Goal: Communication & Community: Answer question/provide support

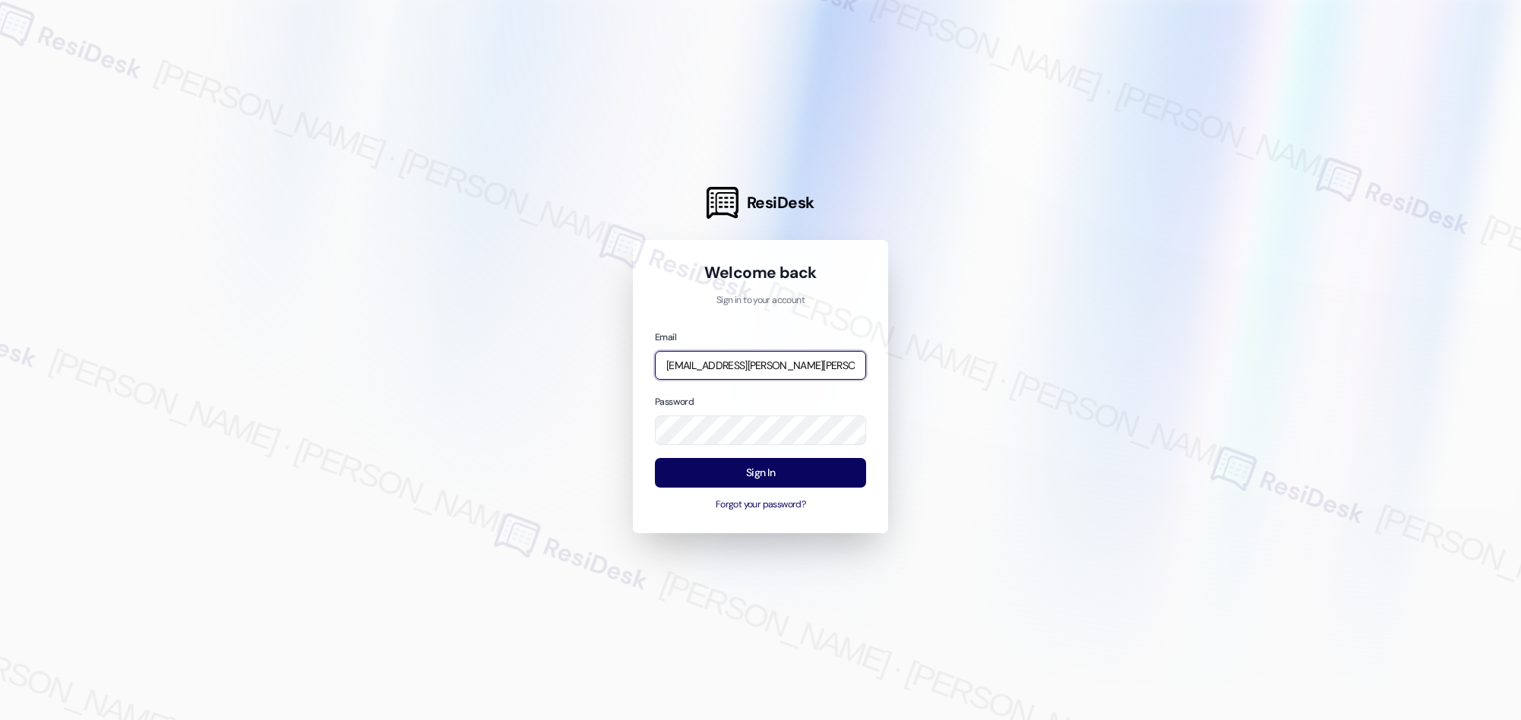
click at [805, 362] on input "[EMAIL_ADDRESS][PERSON_NAME][PERSON_NAME][PERSON_NAME][DOMAIN_NAME]" at bounding box center [760, 366] width 211 height 30
click at [793, 365] on input "automated-surveys-birchstone_residential-resen.two@birchstone_[DOMAIN_NAME]" at bounding box center [760, 366] width 211 height 30
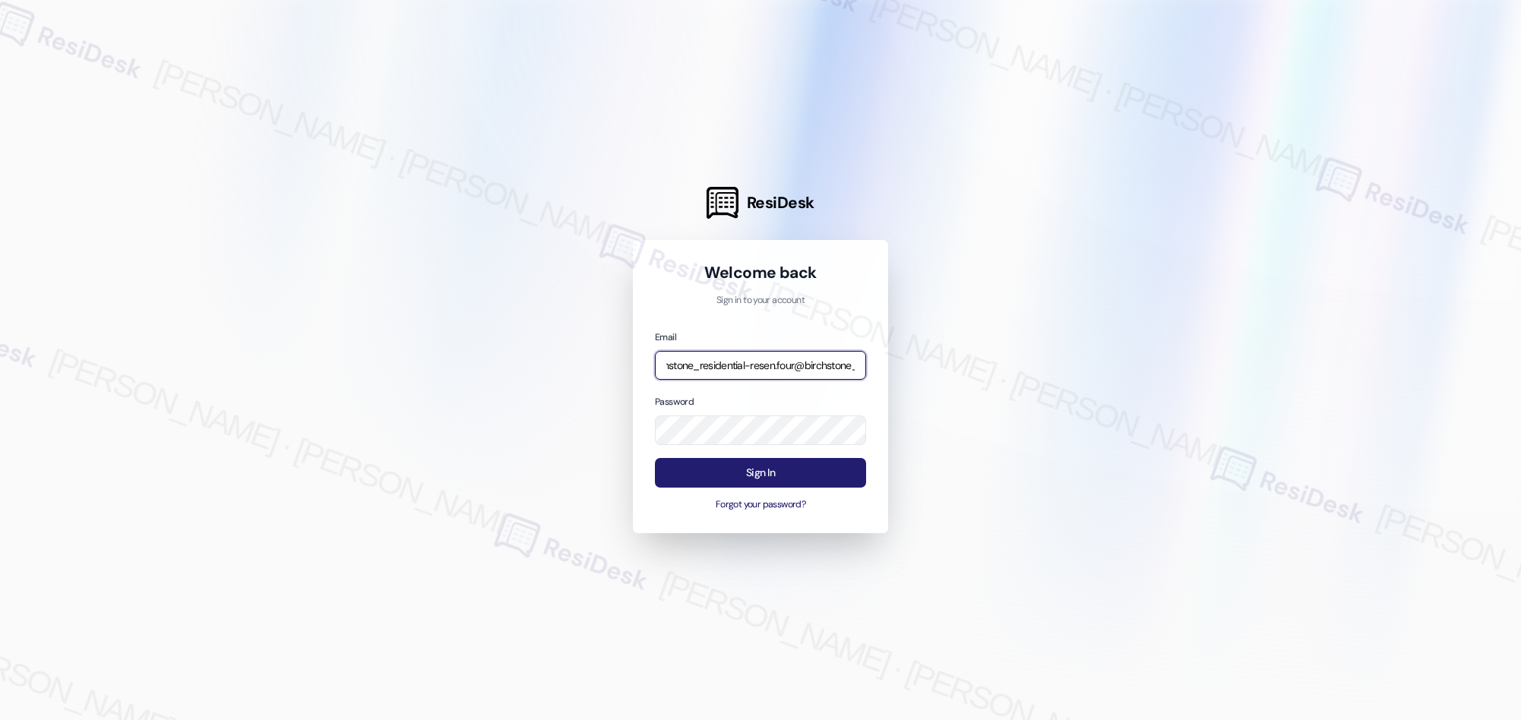
type input "automated-surveys-birchstone_residential-resen.four@birchstone_[DOMAIN_NAME]"
click at [770, 478] on button "Sign In" at bounding box center [760, 473] width 211 height 30
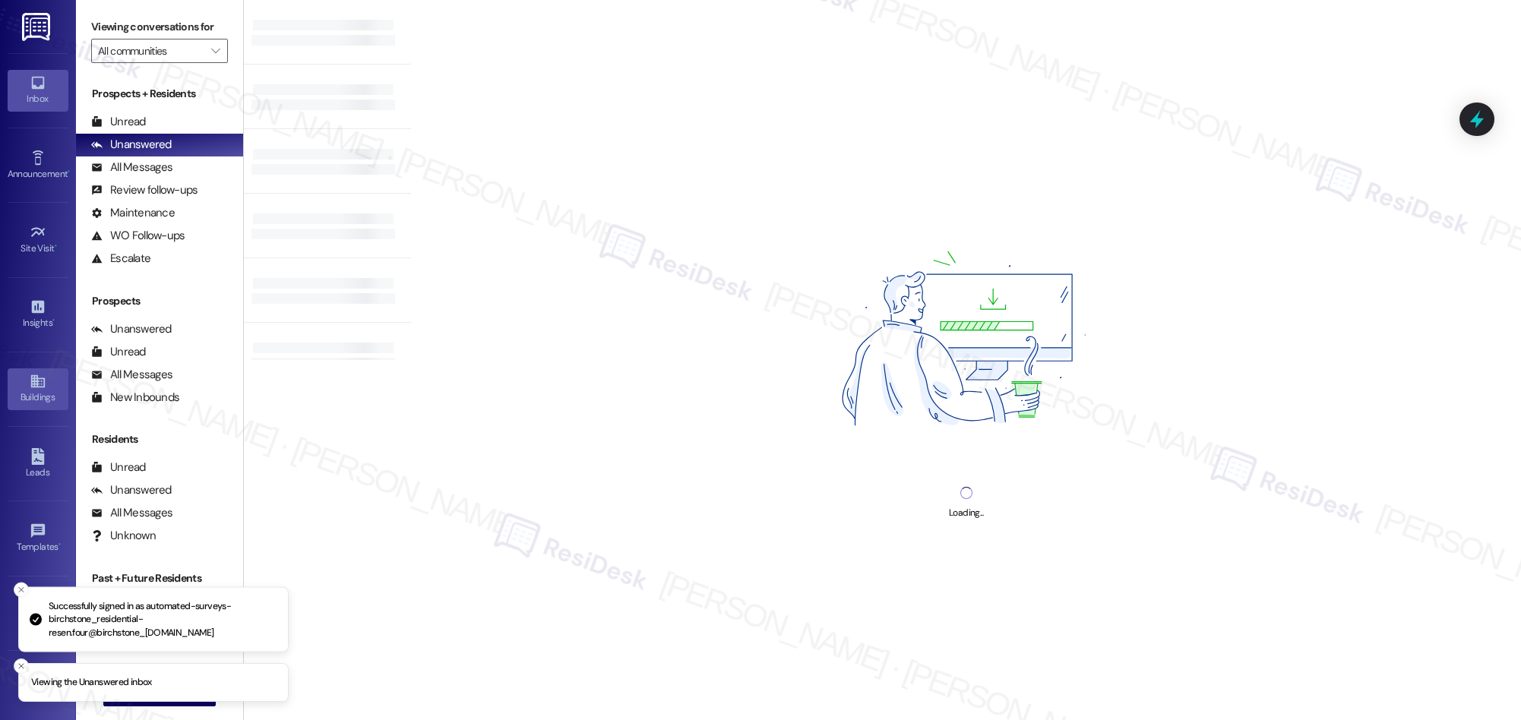
click at [39, 394] on div "Buildings" at bounding box center [38, 397] width 76 height 15
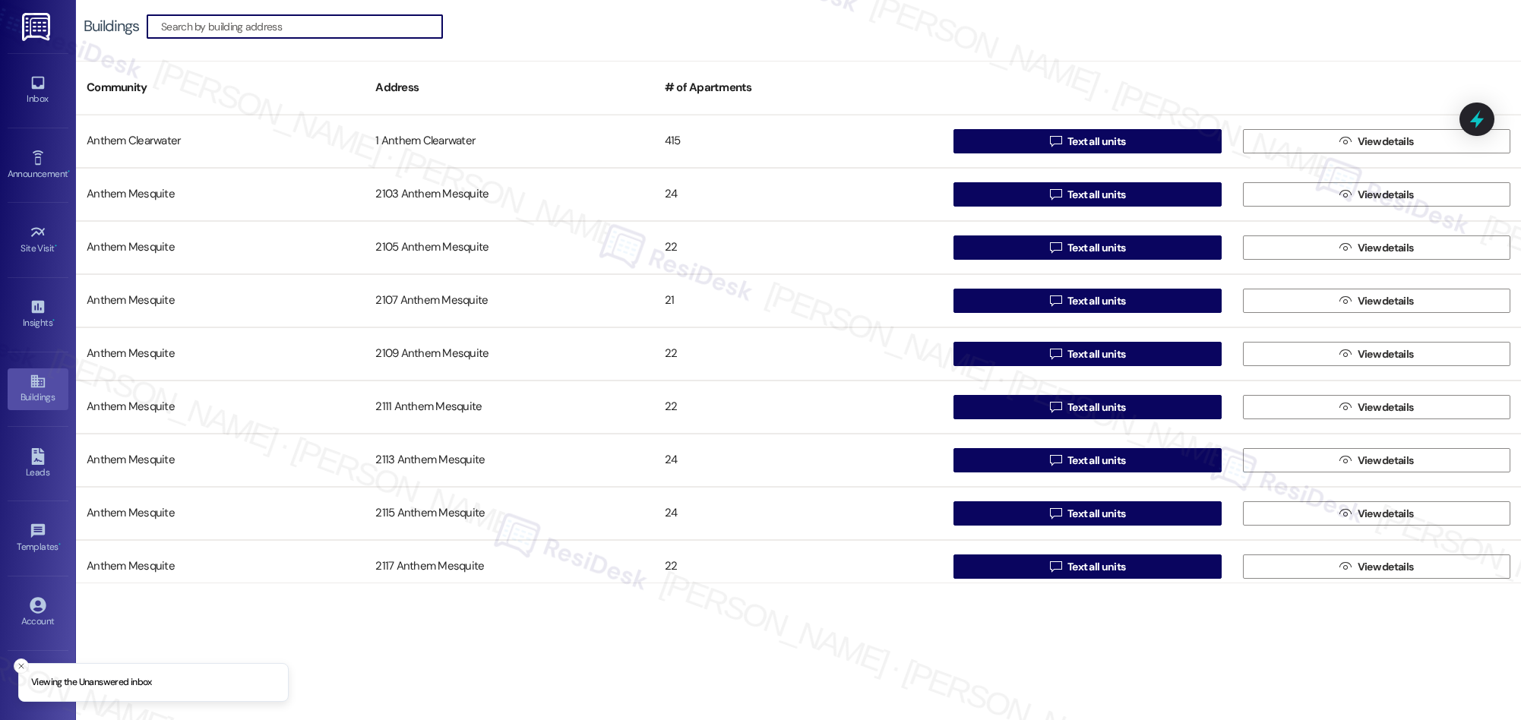
click at [262, 23] on input at bounding box center [301, 26] width 281 height 21
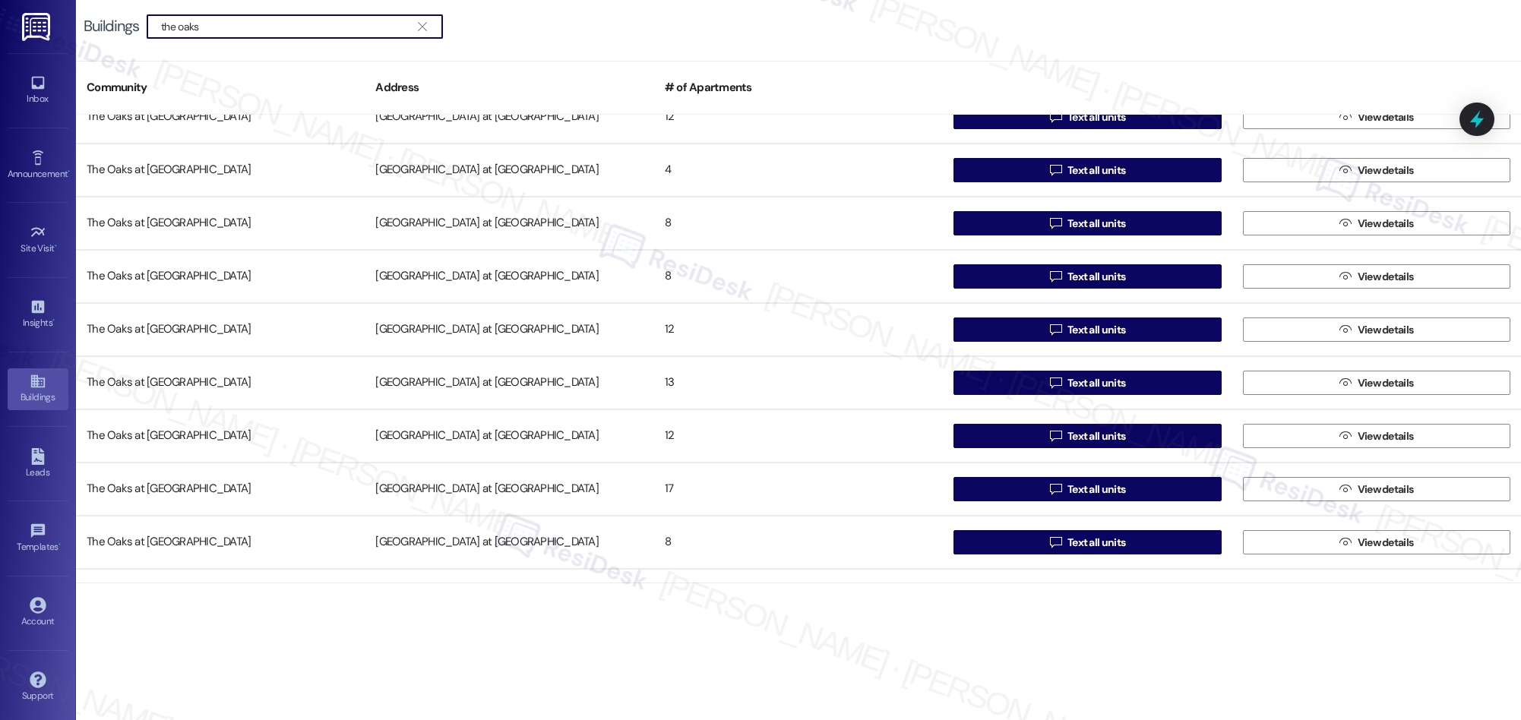
scroll to position [1979, 0]
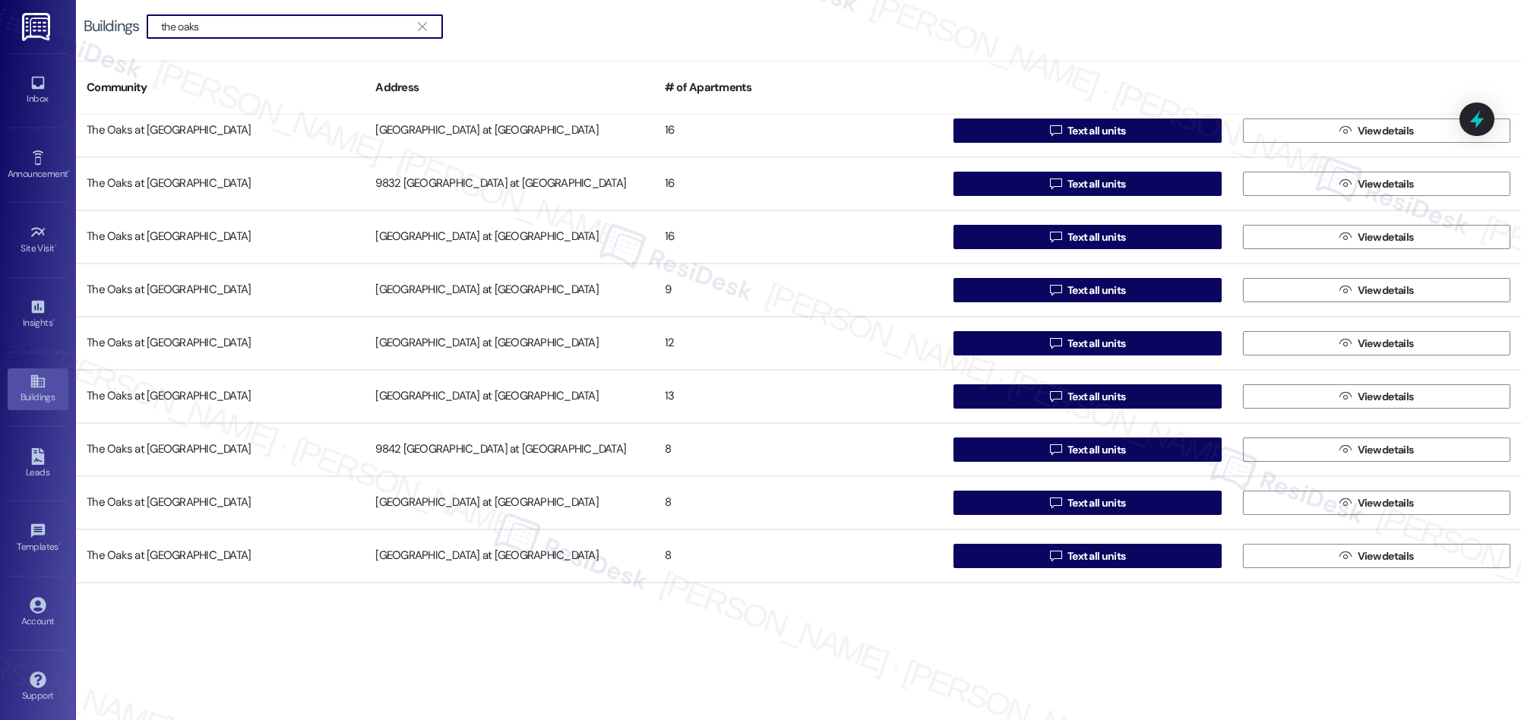
type input "the oaks"
click at [32, 81] on icon at bounding box center [38, 82] width 17 height 17
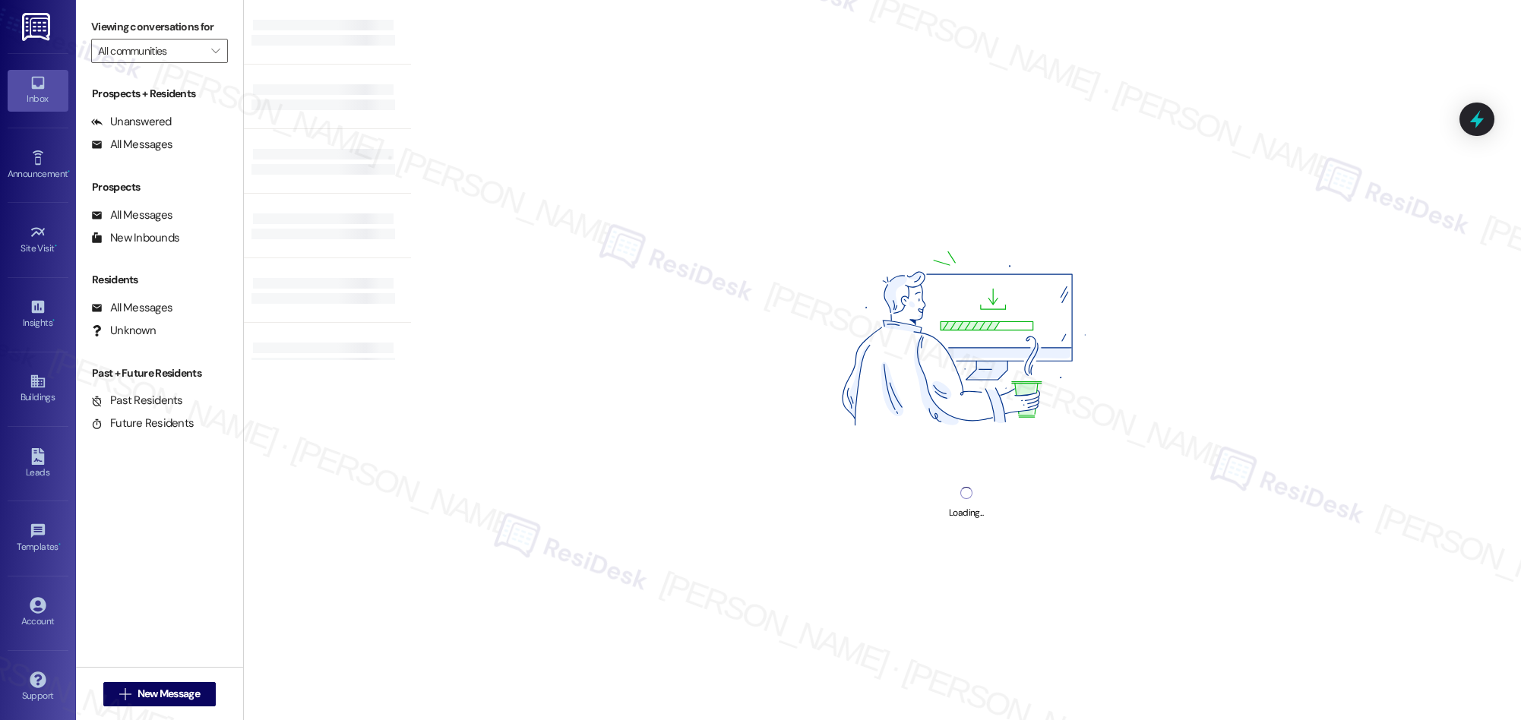
click at [30, 90] on icon at bounding box center [38, 82] width 17 height 17
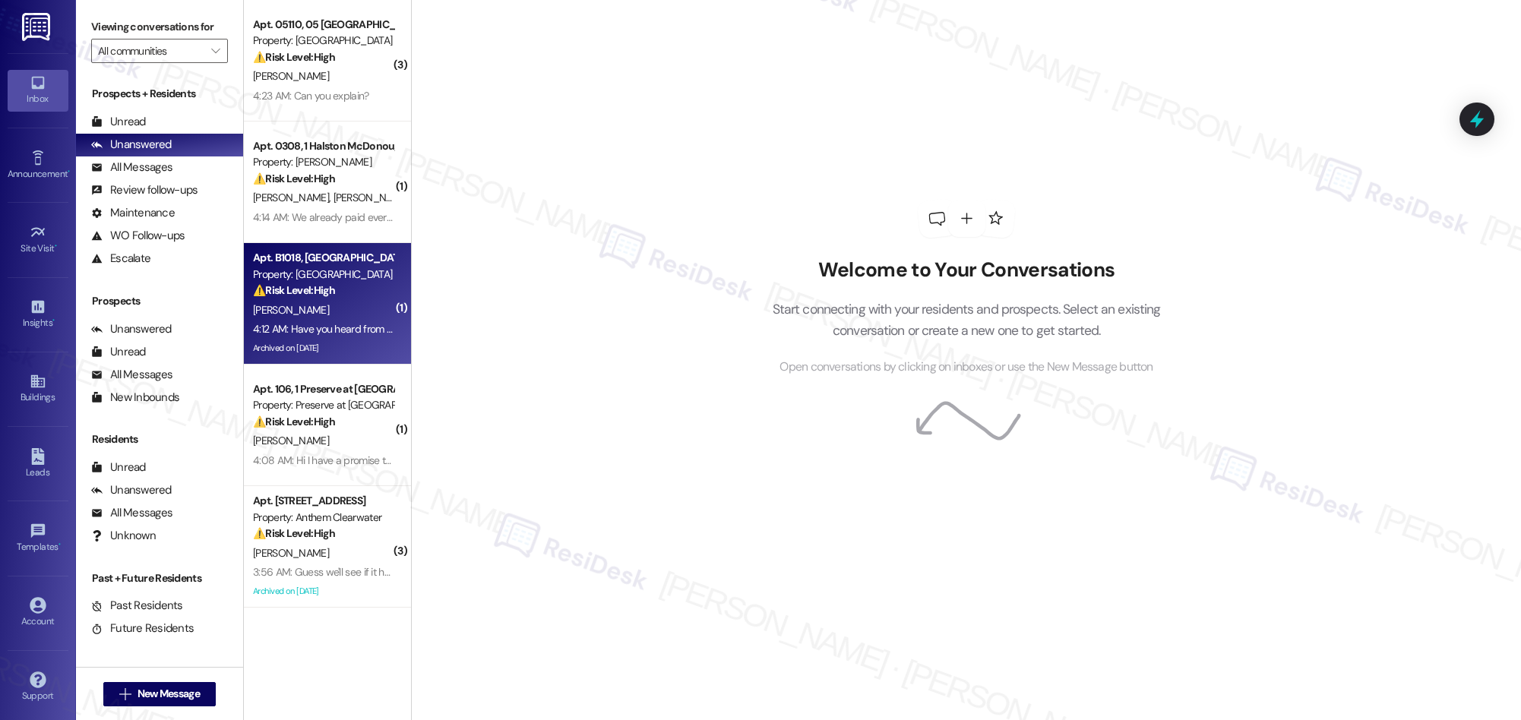
click at [341, 280] on div "Property: [GEOGRAPHIC_DATA]" at bounding box center [323, 275] width 141 height 16
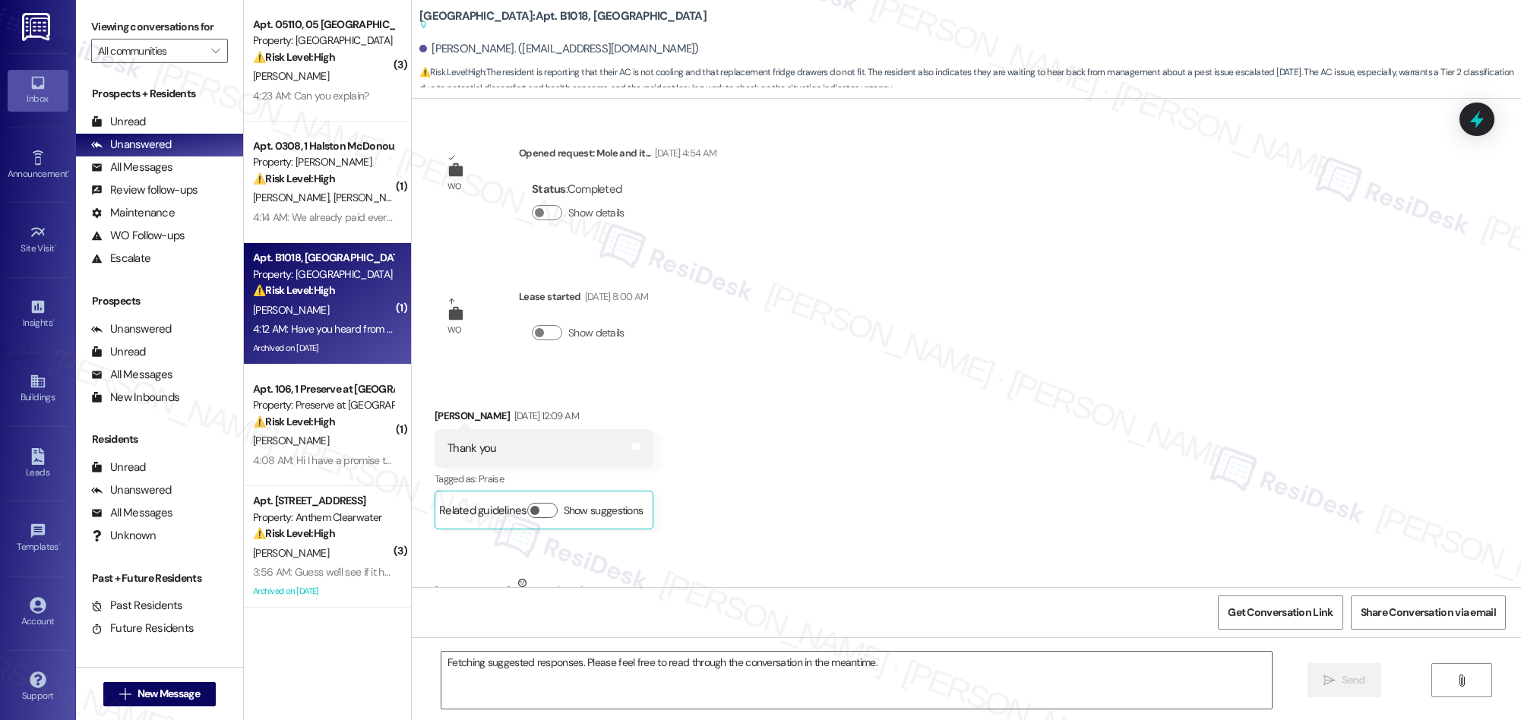
scroll to position [40340, 0]
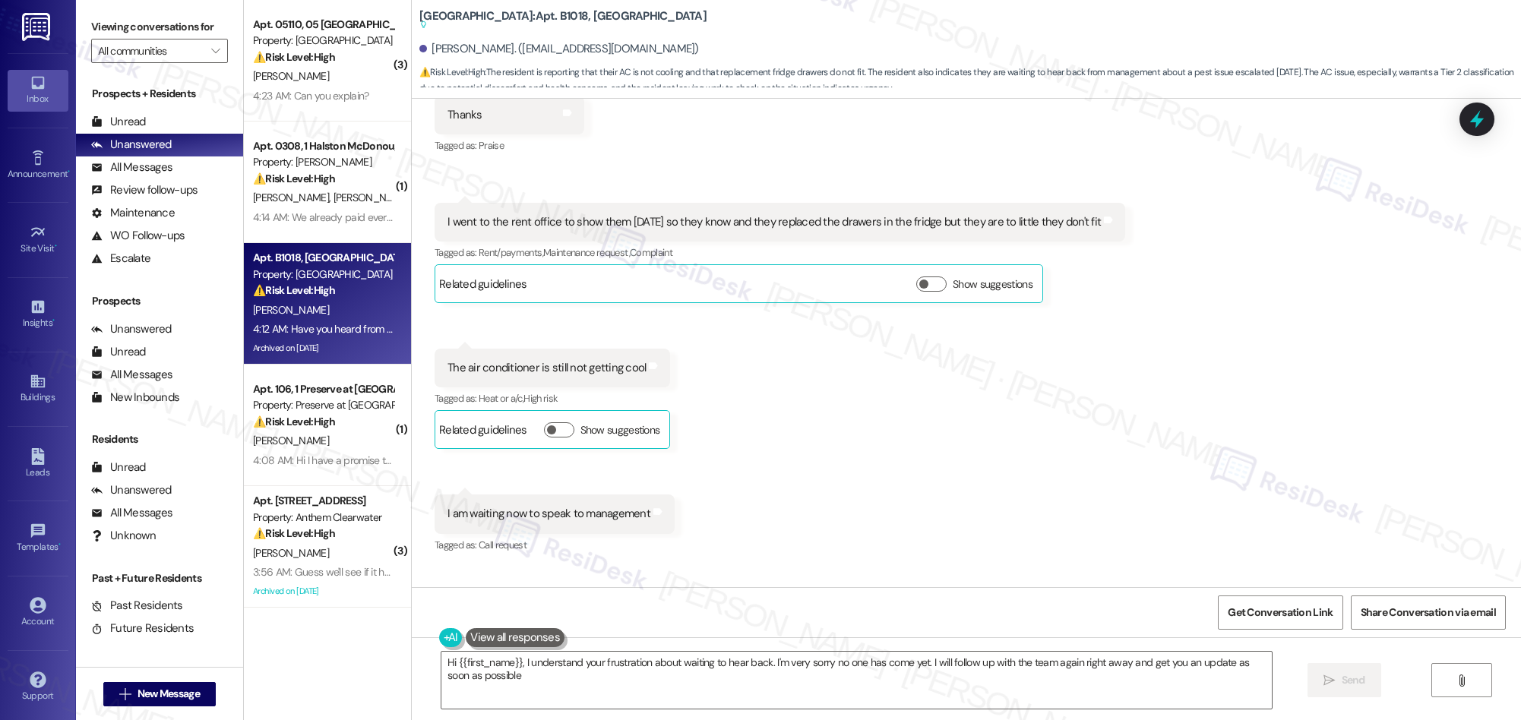
type textarea "Hi {{first_name}}, I understand your frustration about waiting to hear back. I'…"
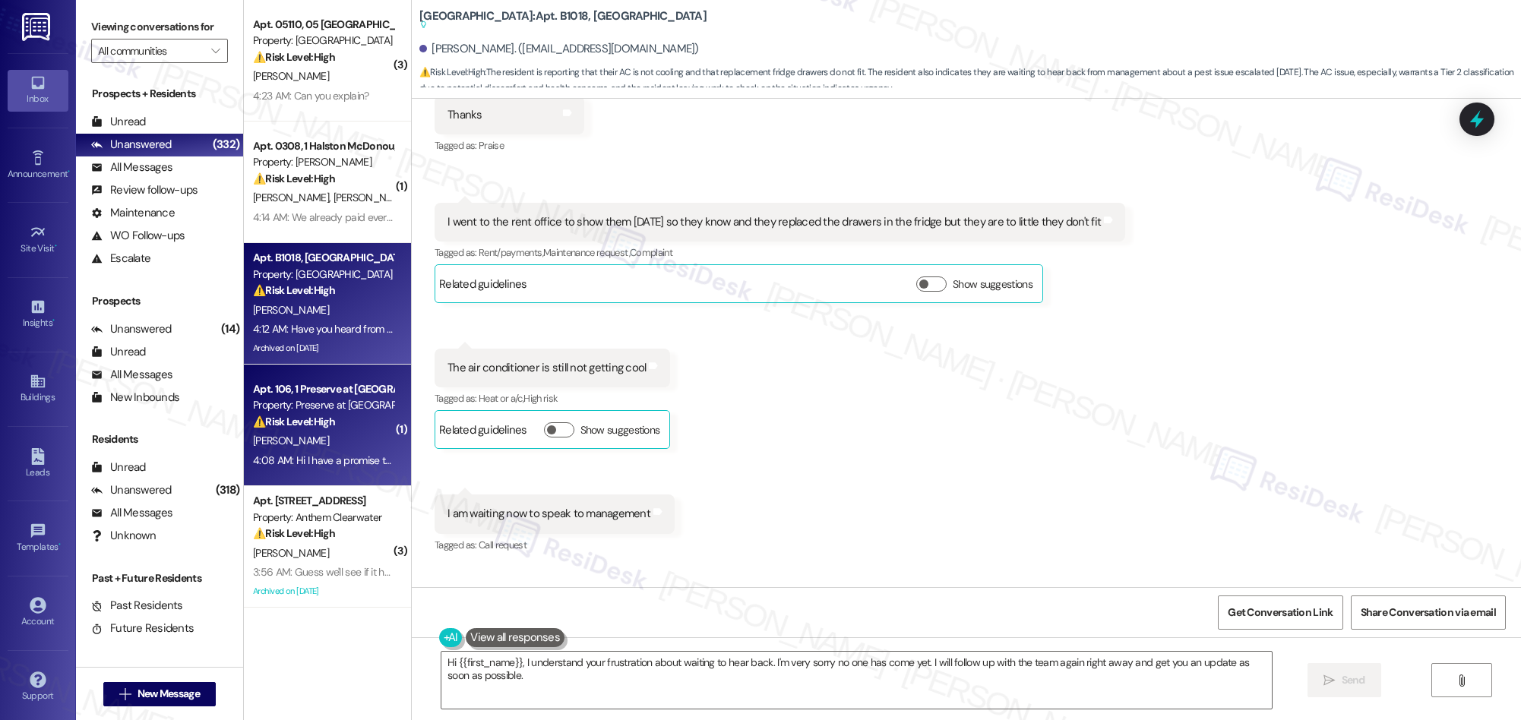
click at [327, 434] on div "[PERSON_NAME]" at bounding box center [324, 441] width 144 height 19
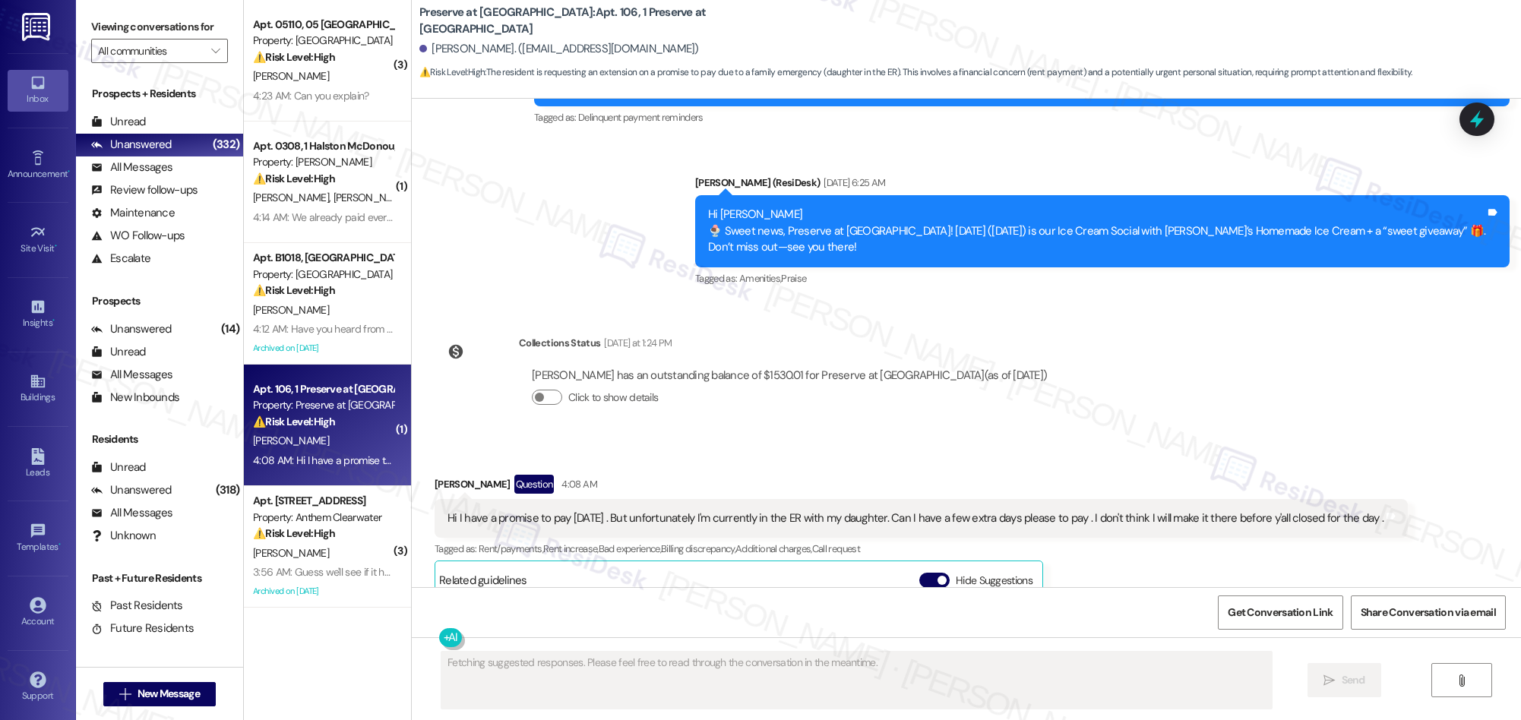
scroll to position [17293, 0]
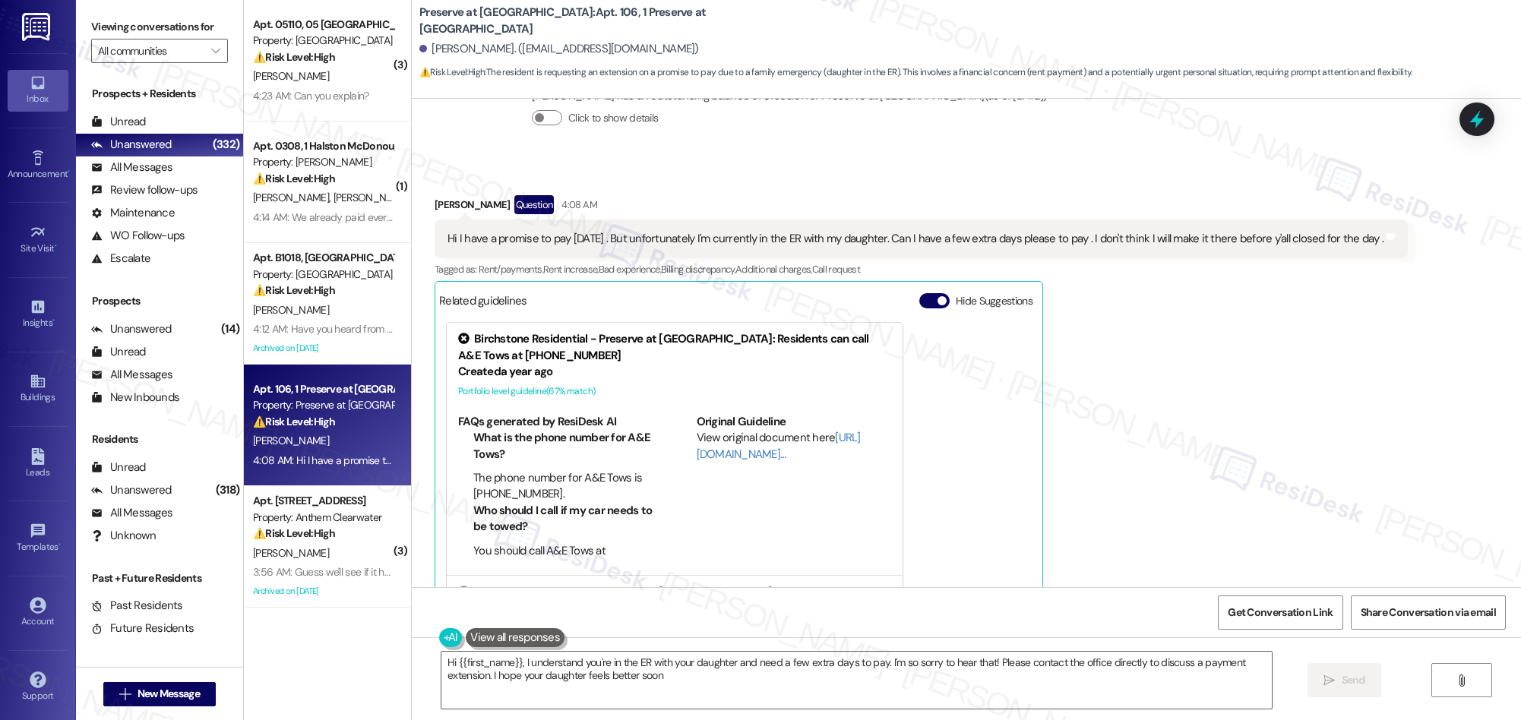
type textarea "Hi {{first_name}}, I understand you're in the ER with your daughter and need a …"
